Goal: Information Seeking & Learning: Learn about a topic

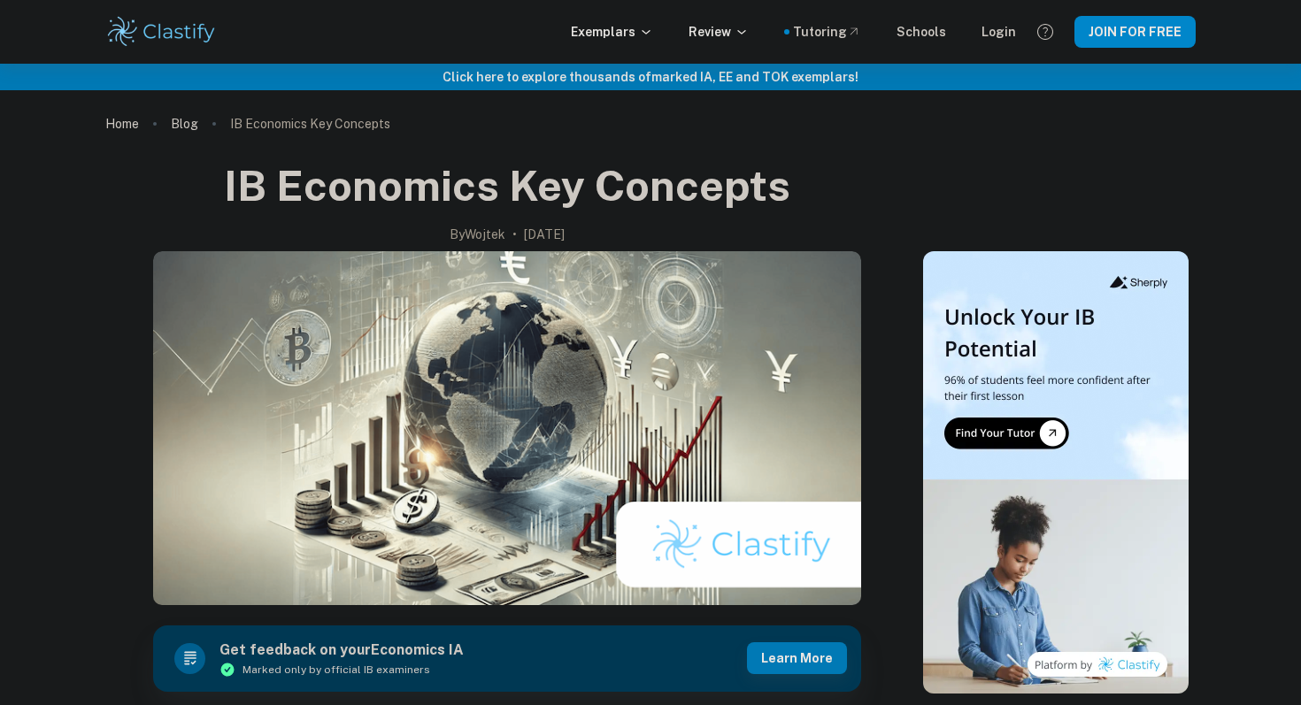
scroll to position [1291, 0]
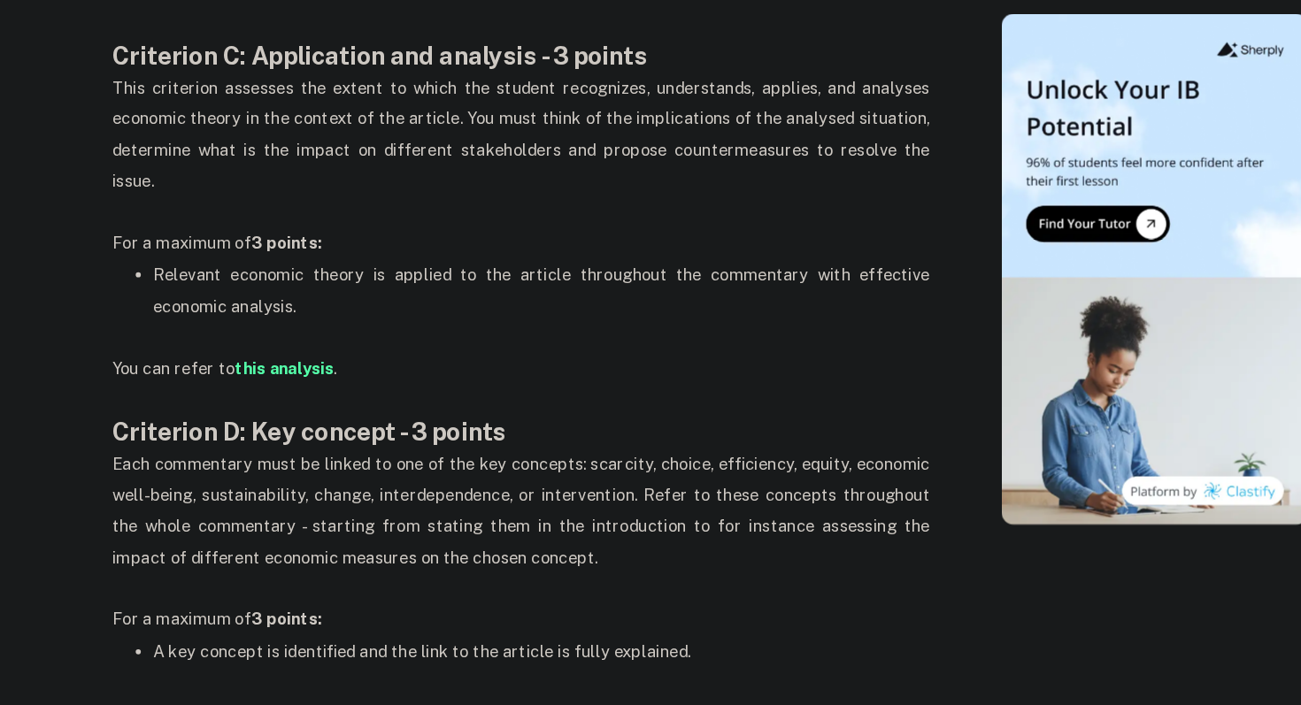
scroll to position [1462, 0]
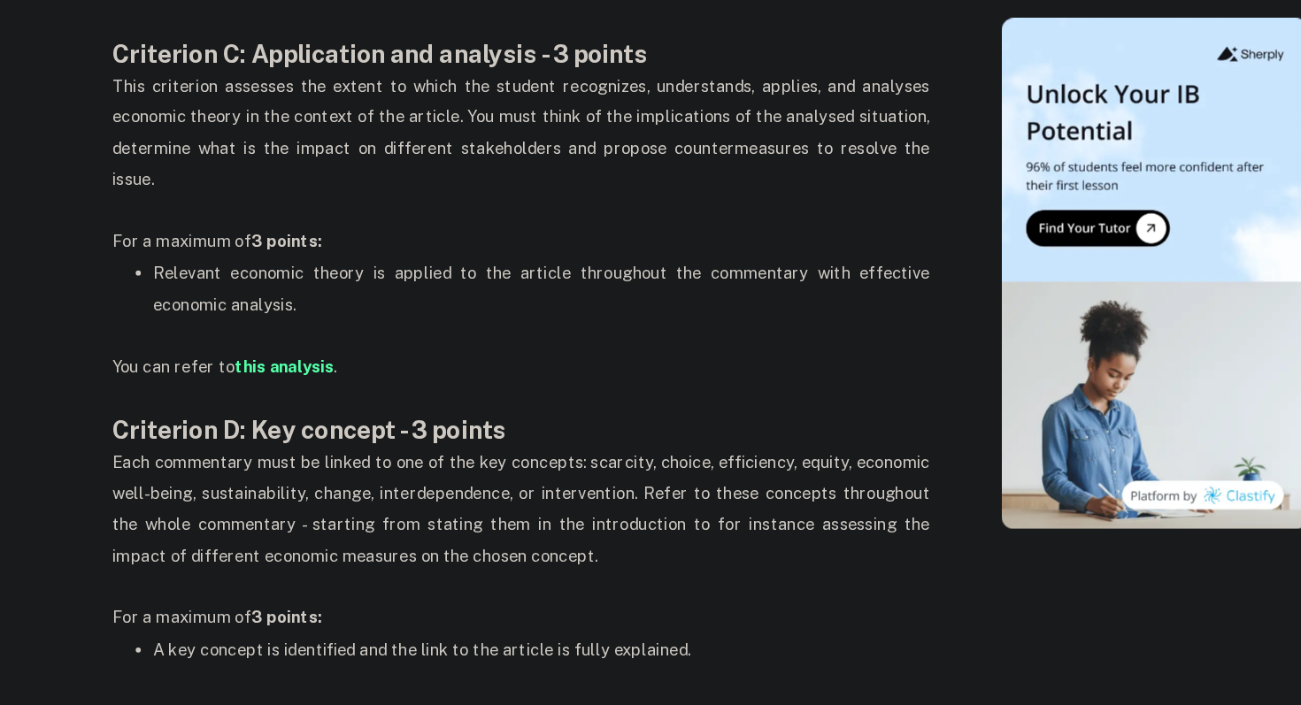
click at [523, 287] on p "For a maximum of 3 points:" at bounding box center [507, 300] width 708 height 27
click at [603, 287] on p "For a maximum of 3 points:" at bounding box center [507, 300] width 708 height 27
click at [550, 287] on p "For a maximum of 3 points:" at bounding box center [507, 300] width 708 height 27
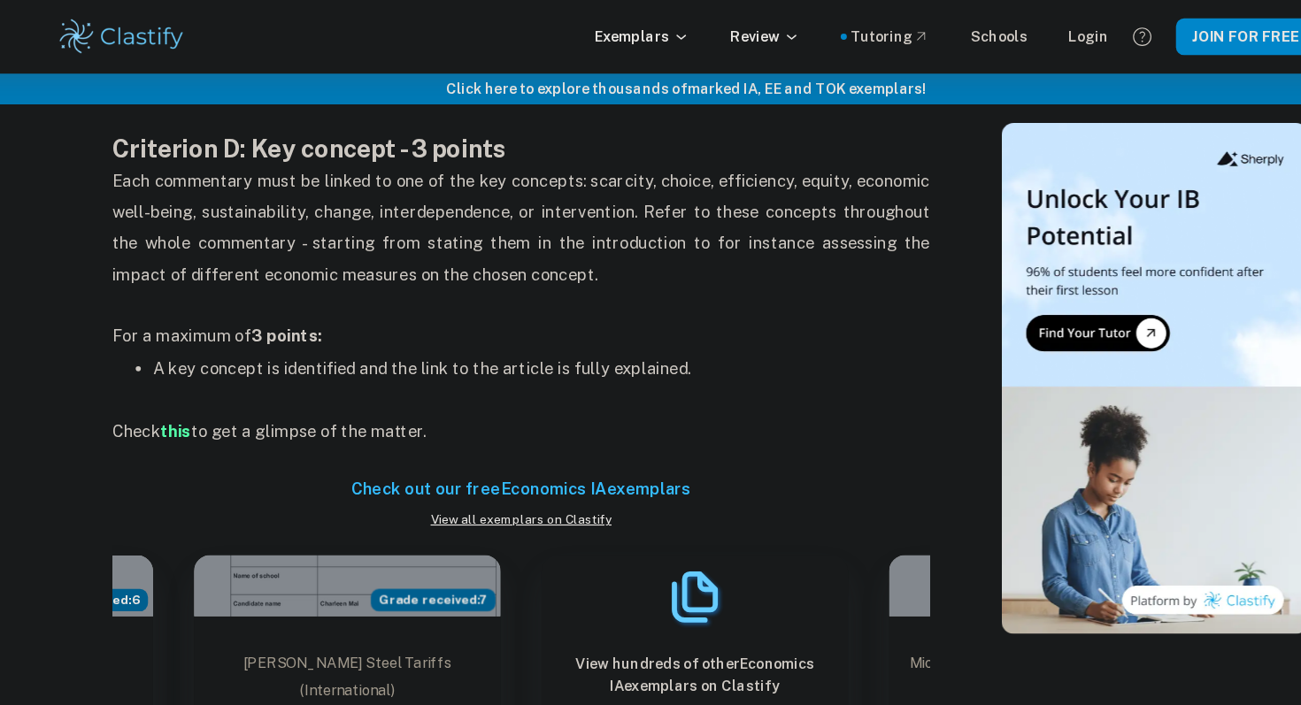
scroll to position [1794, 0]
